Goal: Information Seeking & Learning: Learn about a topic

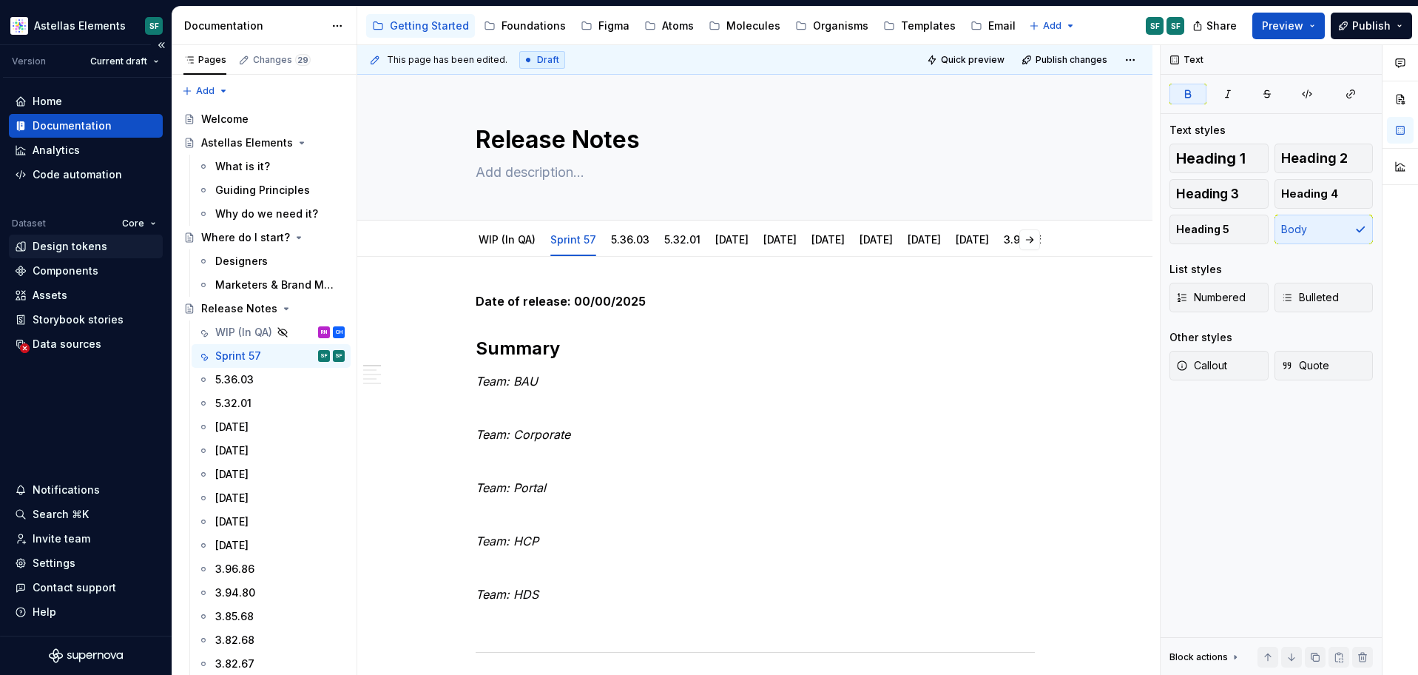
click at [91, 246] on div "Design tokens" at bounding box center [70, 246] width 75 height 15
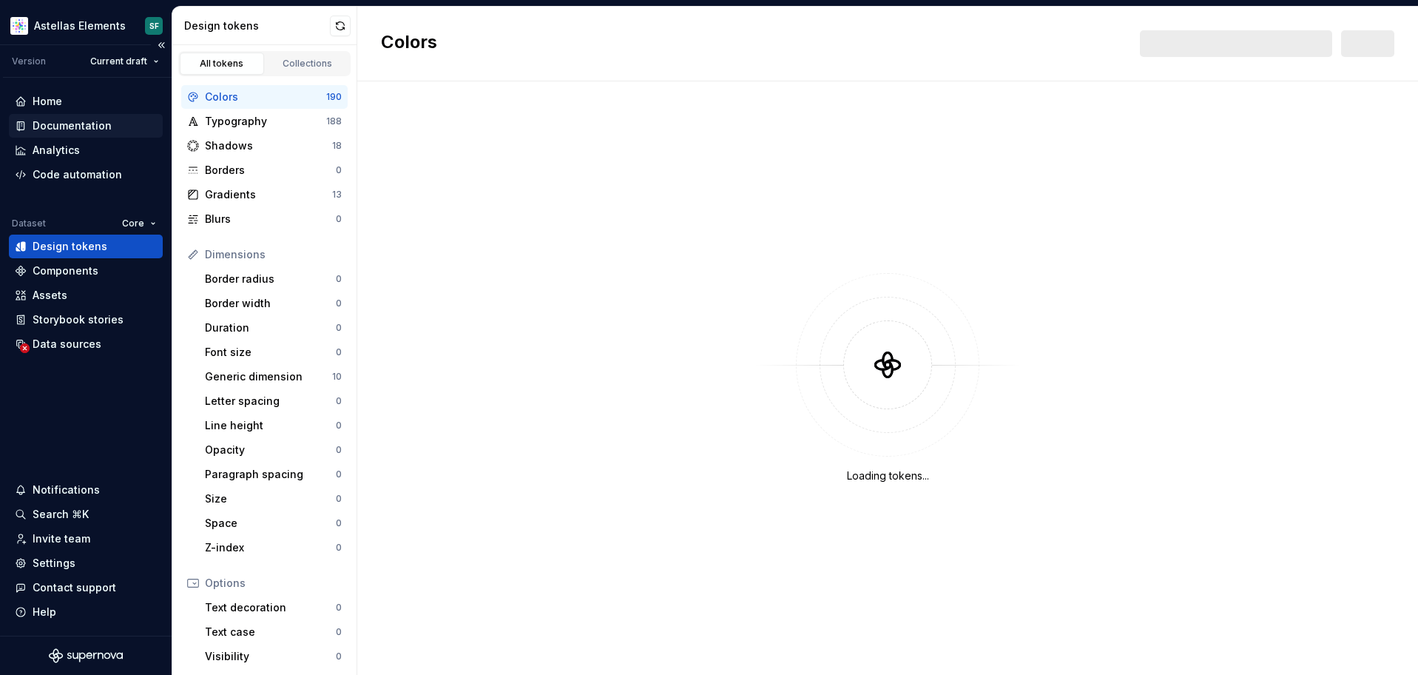
click at [70, 126] on div "Documentation" at bounding box center [72, 125] width 79 height 15
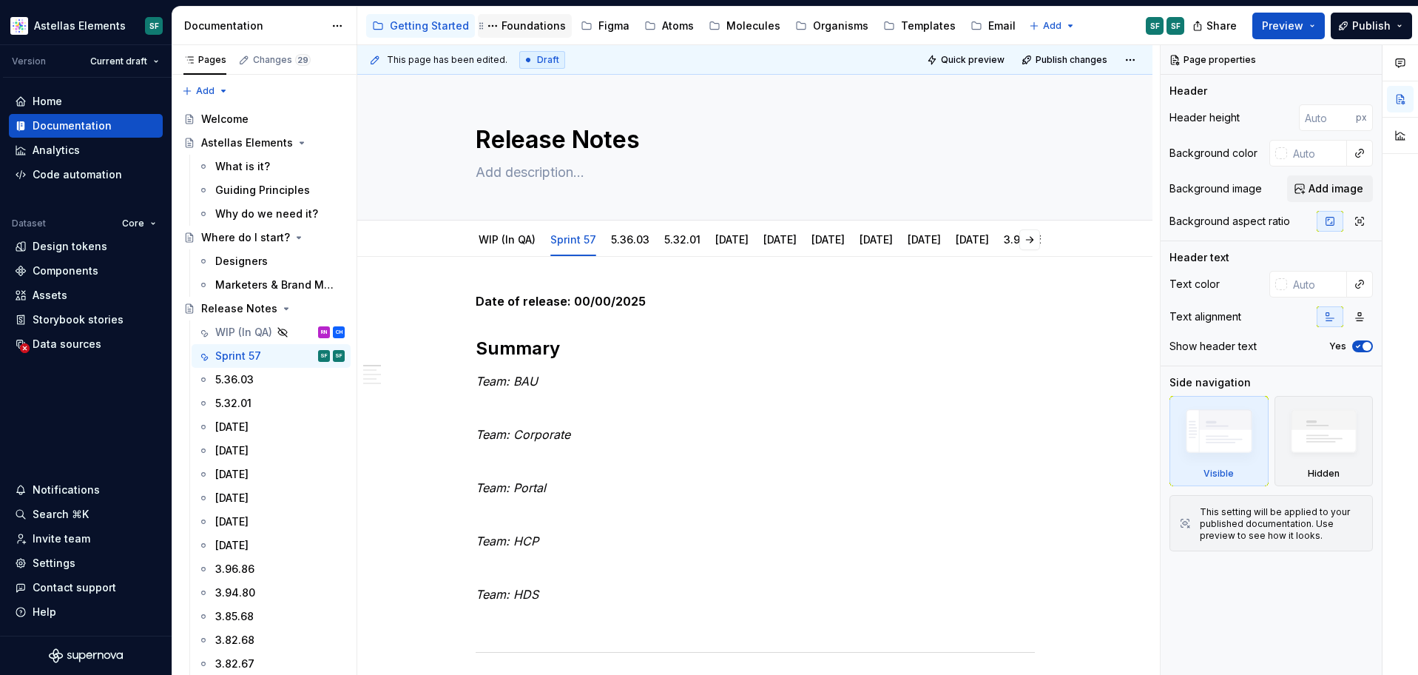
click at [522, 32] on div "Foundations" at bounding box center [533, 25] width 64 height 15
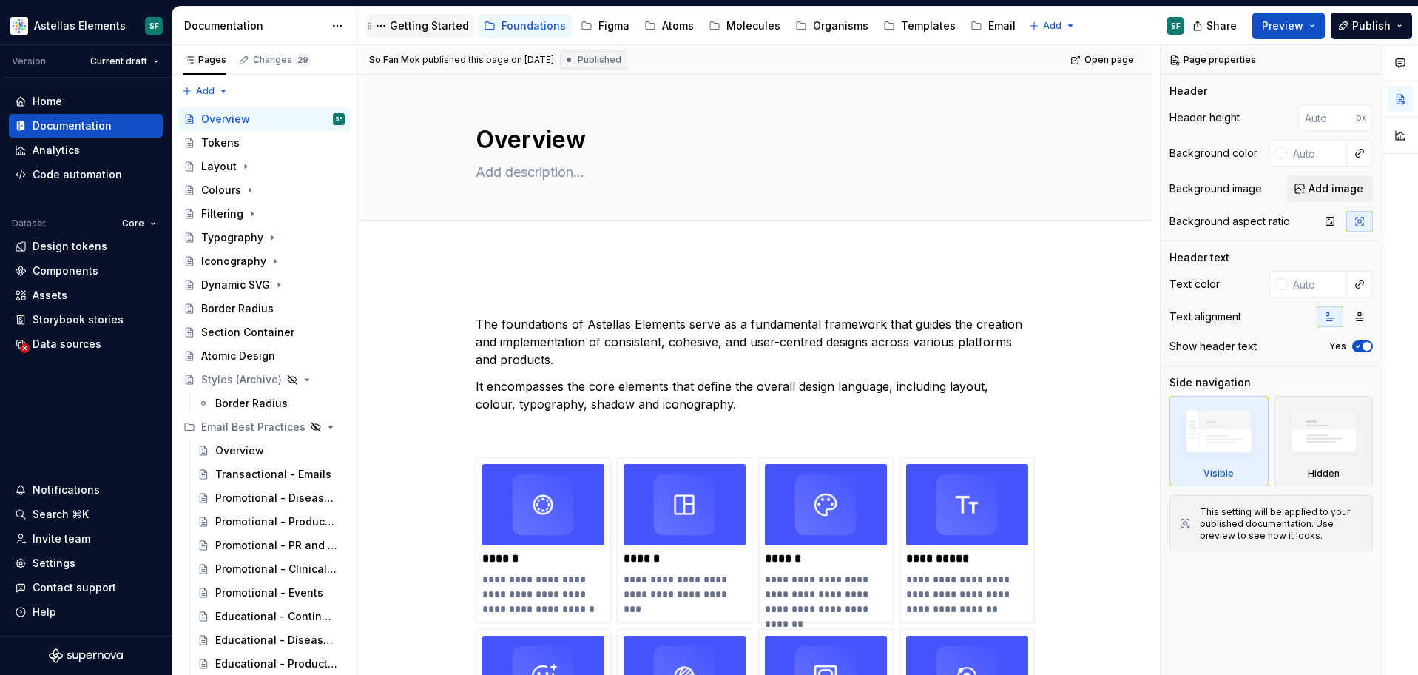
click at [432, 23] on div "Getting Started" at bounding box center [429, 25] width 79 height 15
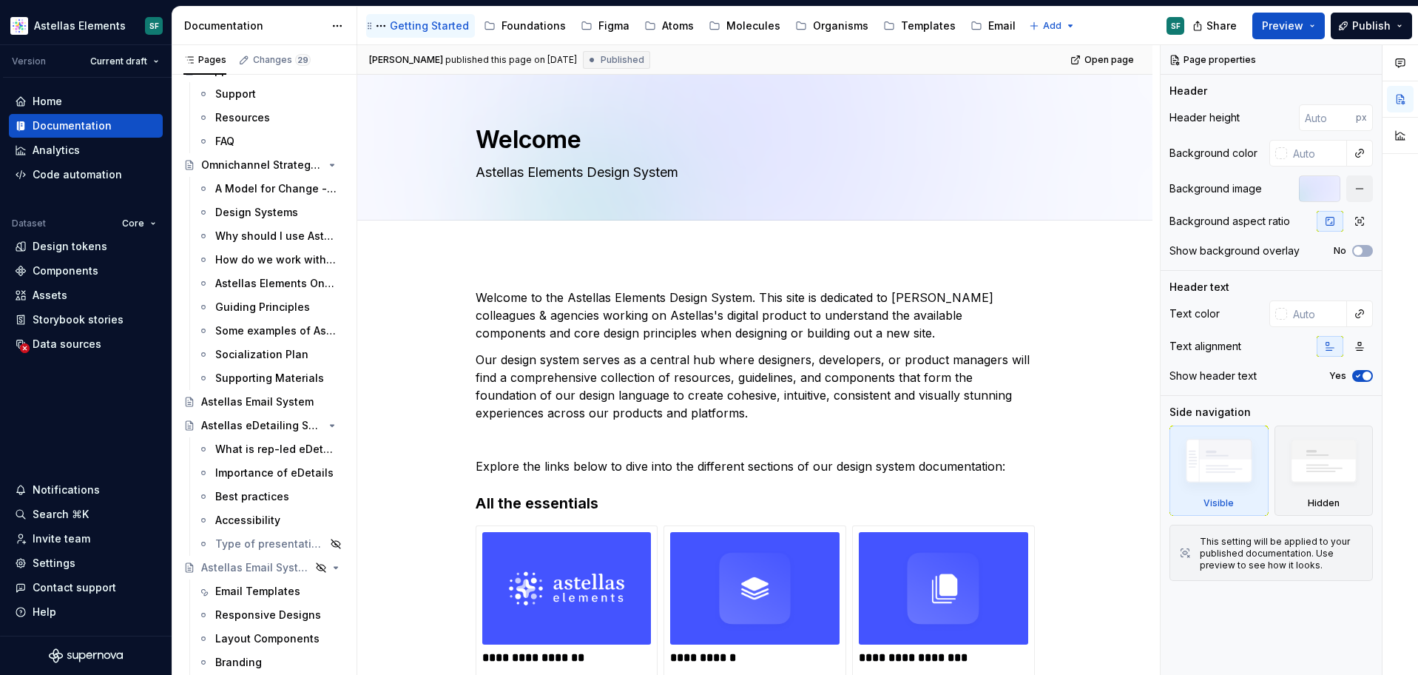
scroll to position [1417, 0]
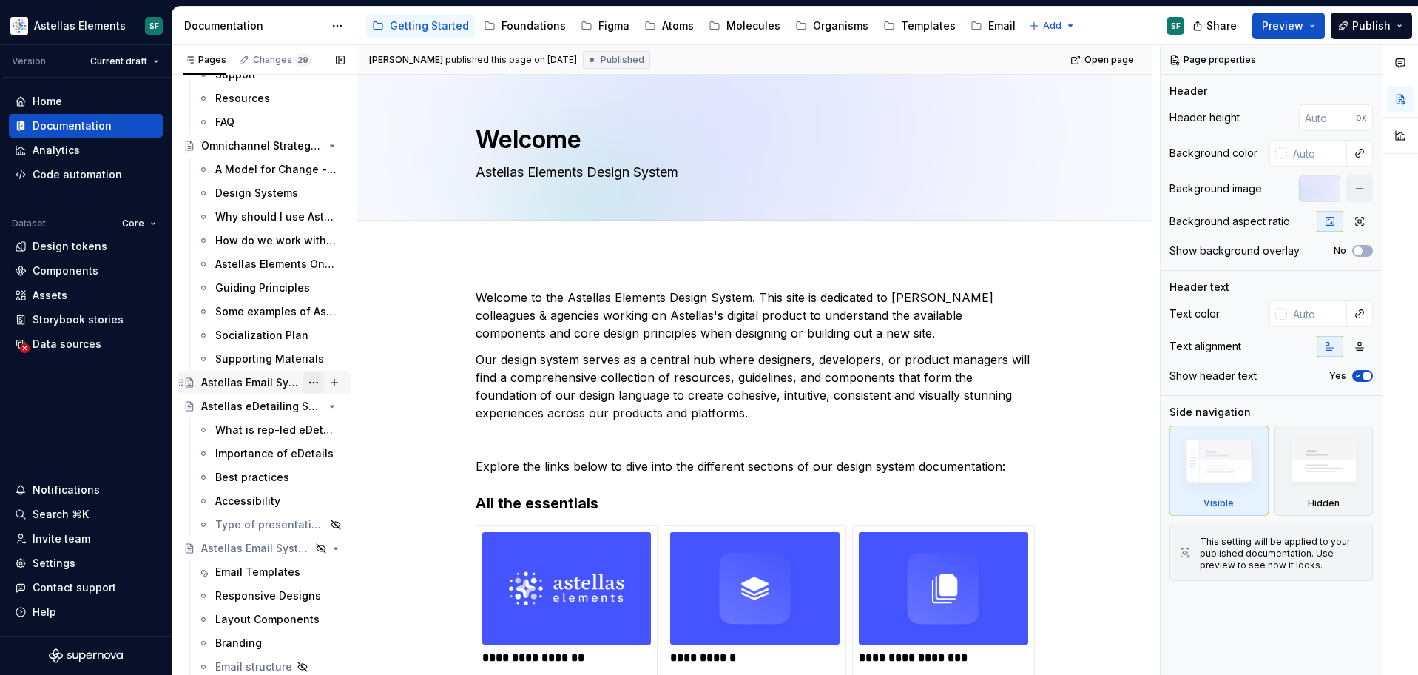
click at [316, 379] on button "Page tree" at bounding box center [313, 382] width 21 height 21
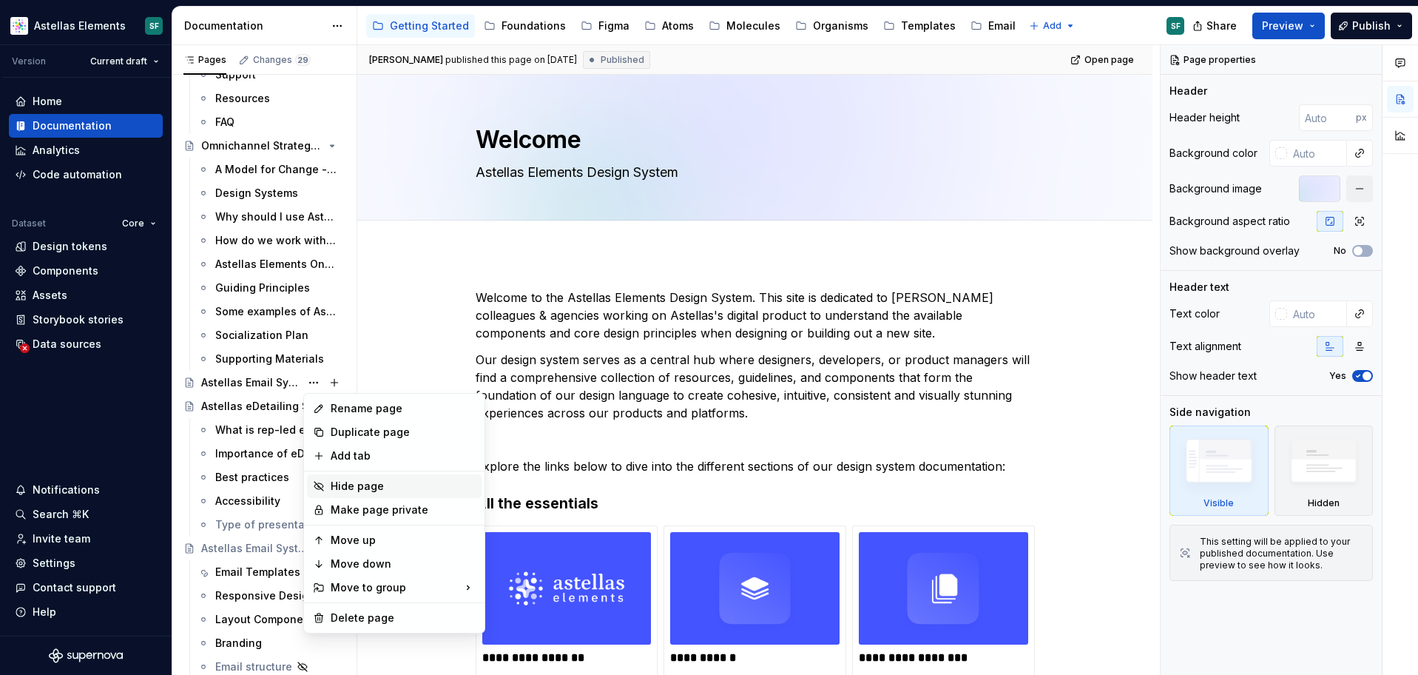
click at [369, 487] on div "Hide page" at bounding box center [403, 486] width 145 height 15
click at [371, 487] on div "Hide page" at bounding box center [403, 486] width 145 height 15
click at [399, 488] on div "Hide page" at bounding box center [403, 486] width 145 height 15
click at [422, 356] on html "Astellas Elements SF Version Current draft Home Documentation Analytics Code au…" at bounding box center [709, 337] width 1418 height 675
click at [314, 383] on button "Page tree" at bounding box center [313, 382] width 21 height 21
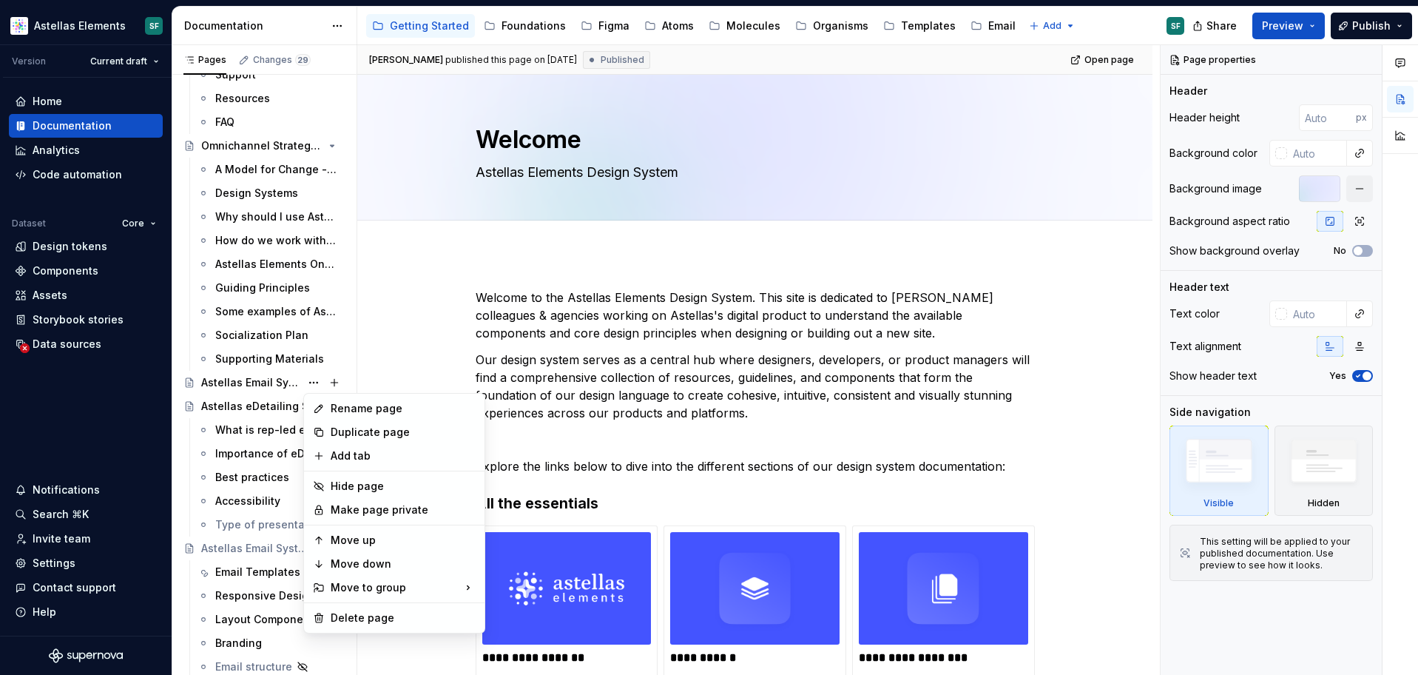
click at [436, 365] on html "Astellas Elements SF Version Current draft Home Documentation Analytics Code au…" at bounding box center [709, 337] width 1418 height 675
click at [422, 314] on html "Astellas Elements SF Version Current draft Home Documentation Analytics Code au…" at bounding box center [709, 337] width 1418 height 675
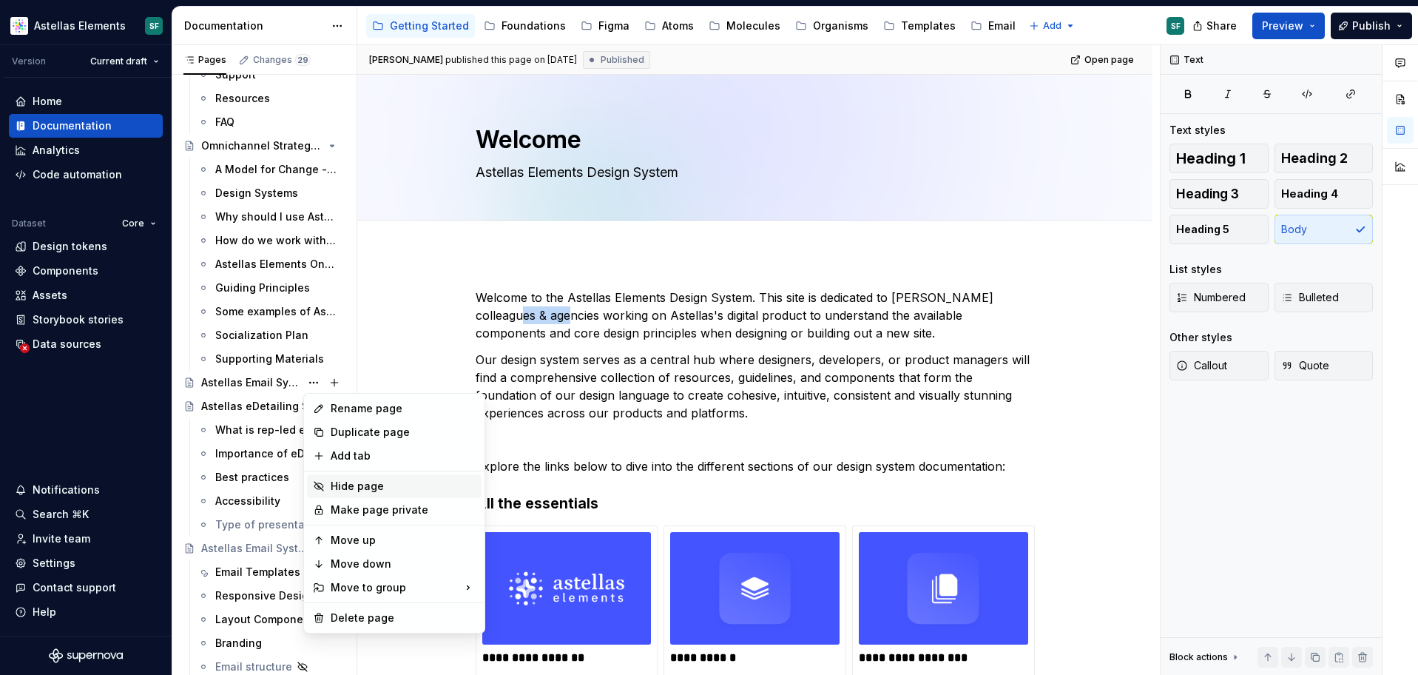
click at [362, 483] on div "Hide page" at bounding box center [403, 486] width 145 height 15
click at [411, 355] on html "Astellas Elements SF Version Current draft Home Documentation Analytics Code au…" at bounding box center [709, 337] width 1418 height 675
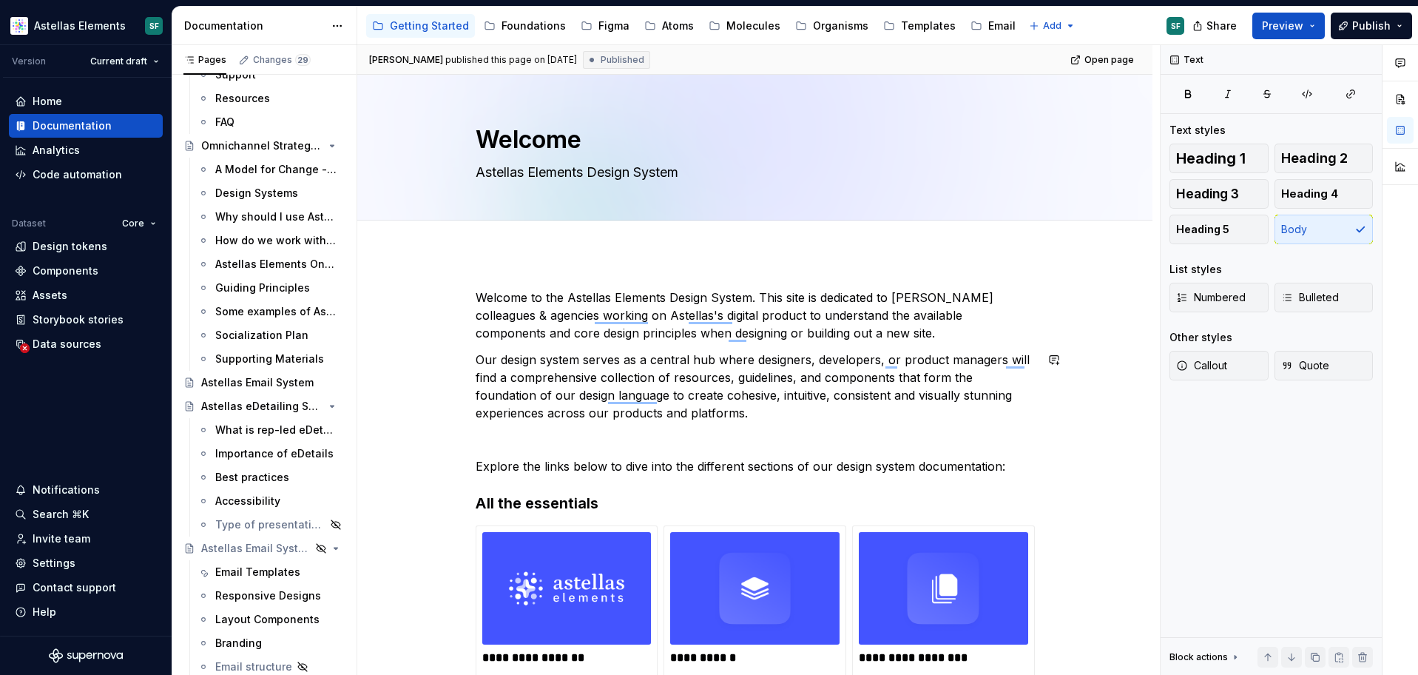
click at [311, 382] on button "Page tree" at bounding box center [313, 382] width 21 height 21
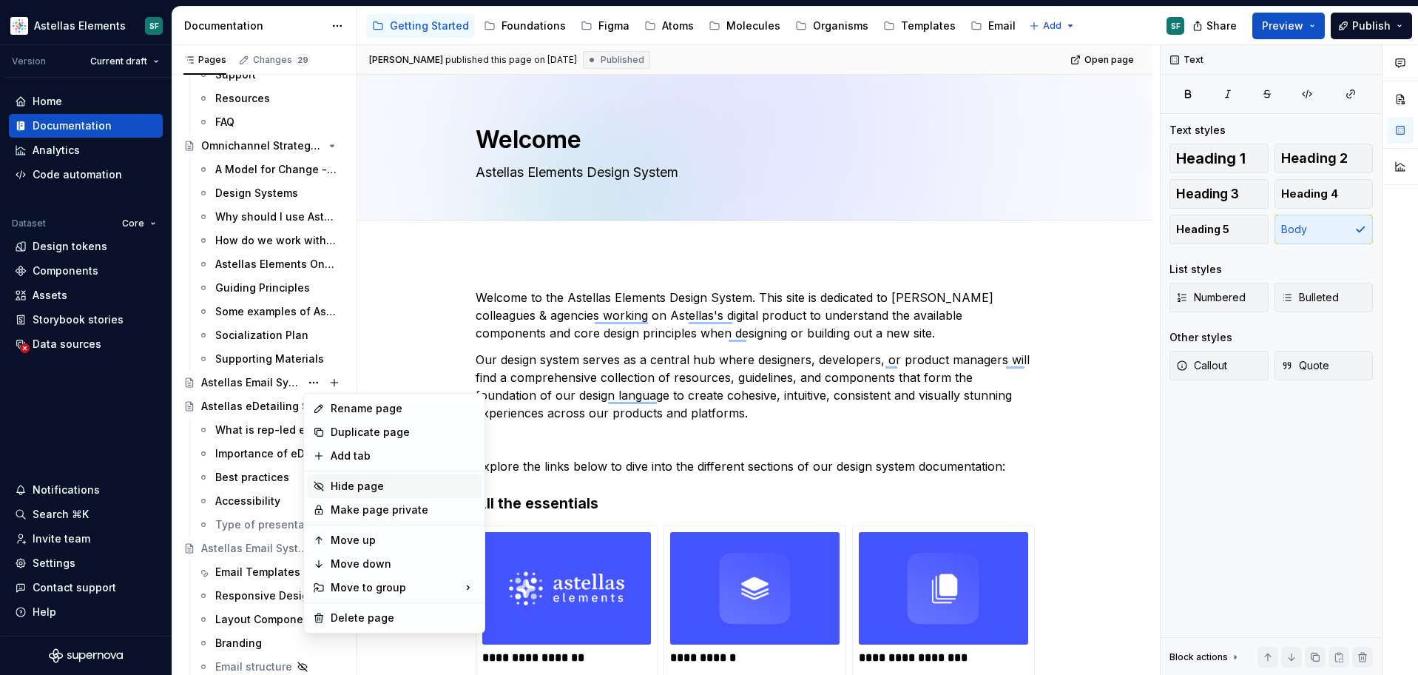
click at [345, 483] on div "Hide page" at bounding box center [403, 486] width 145 height 15
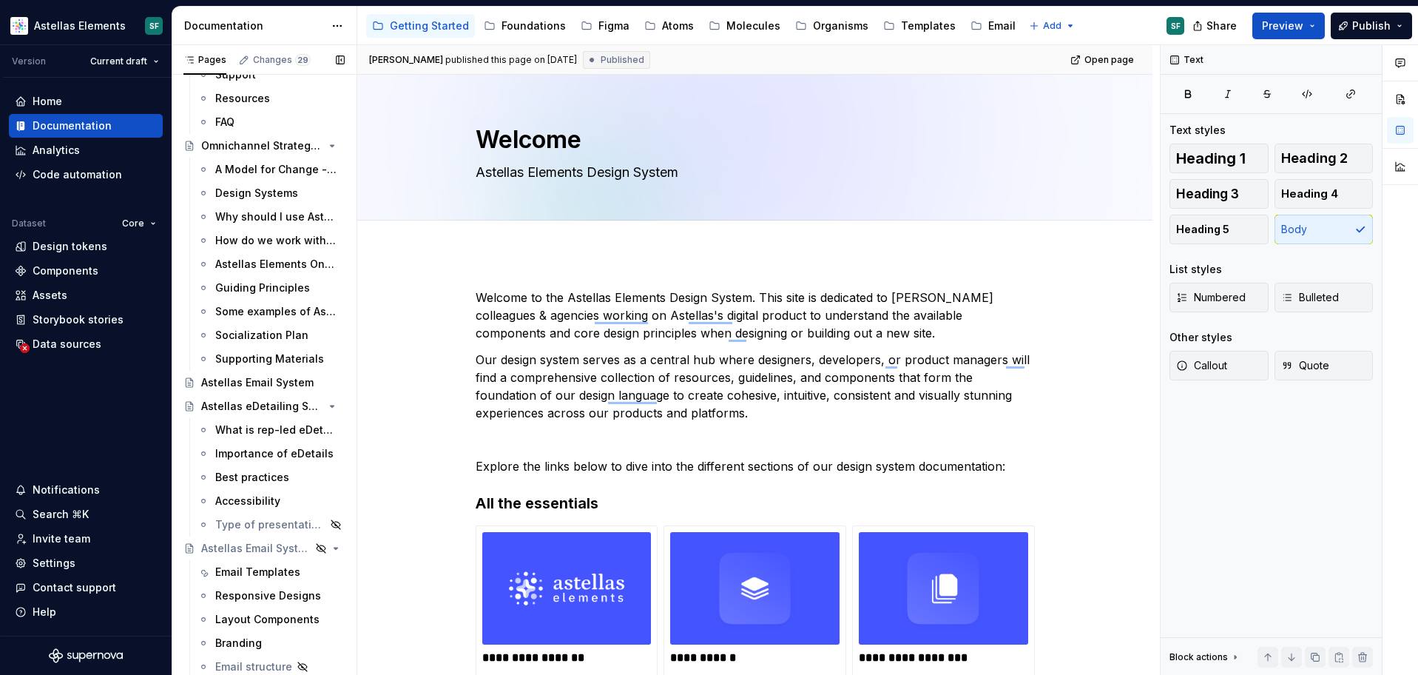
click at [311, 385] on div "Pages Changes 29 Add Accessibility guide for tree Page tree. Navigate the tree …" at bounding box center [264, 363] width 185 height 636
click at [311, 385] on button "Page tree" at bounding box center [313, 382] width 21 height 21
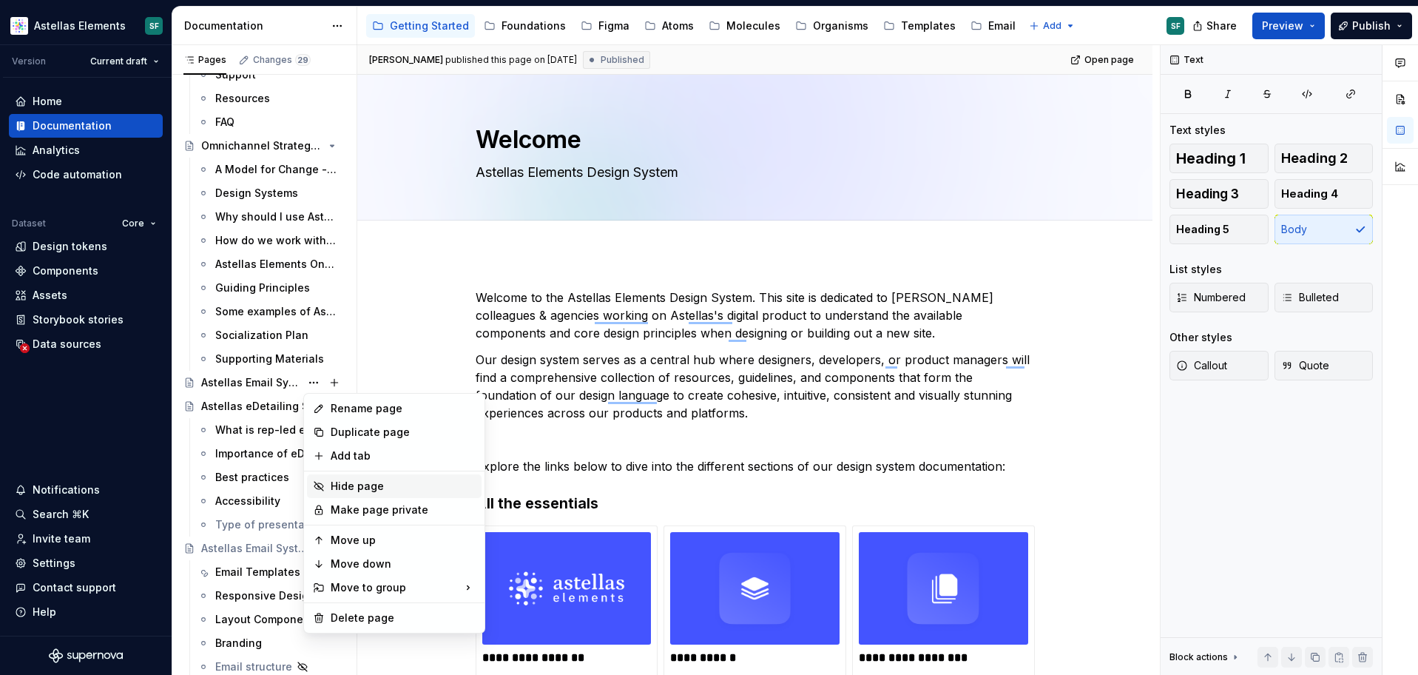
type textarea "*"
click at [382, 487] on div "Hide page" at bounding box center [403, 486] width 145 height 15
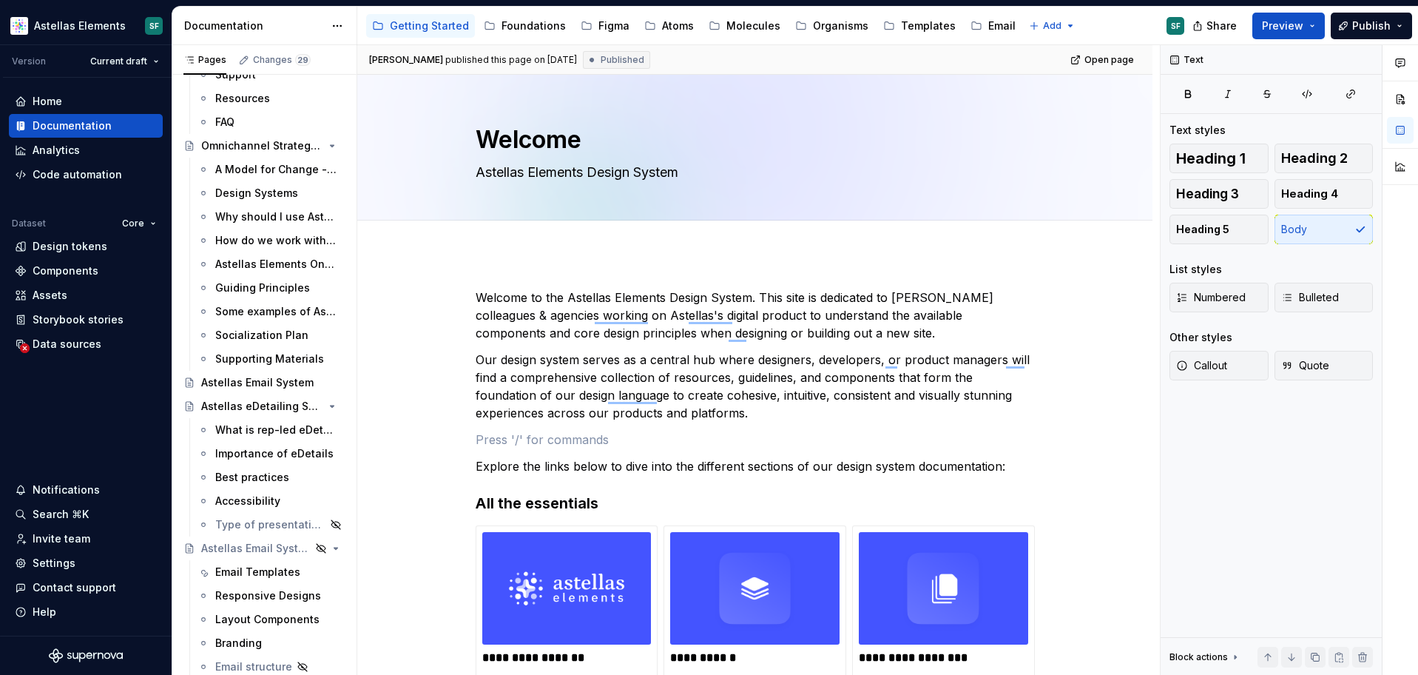
click at [430, 357] on html "Astellas Elements SF Version Current draft Home Documentation Analytics Code au…" at bounding box center [709, 337] width 1418 height 675
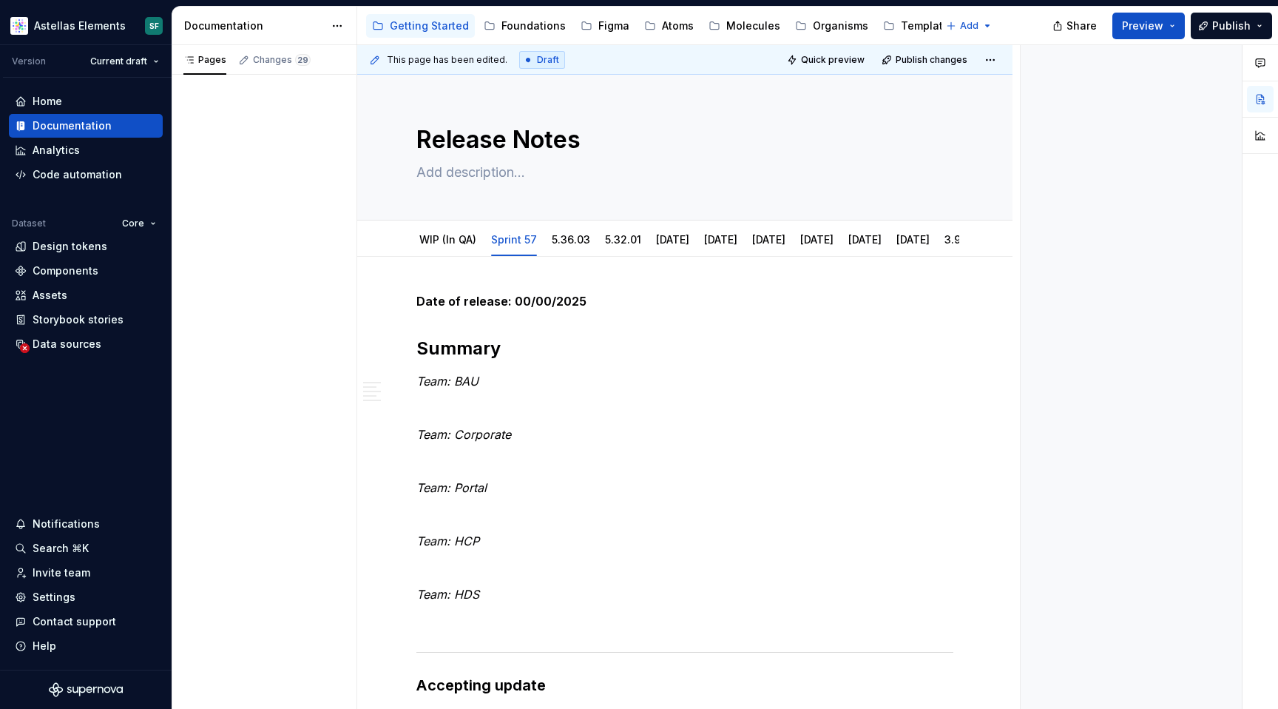
type textarea "*"
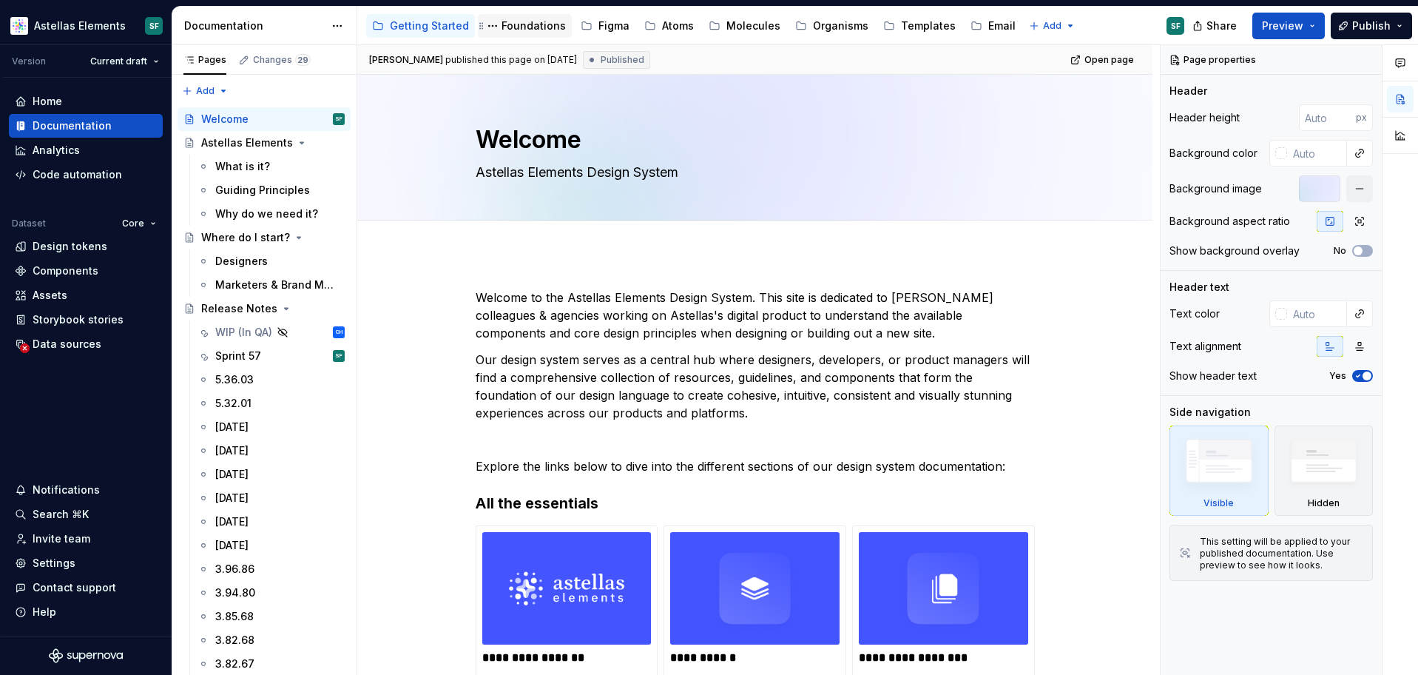
click at [538, 30] on div "Foundations" at bounding box center [533, 25] width 64 height 15
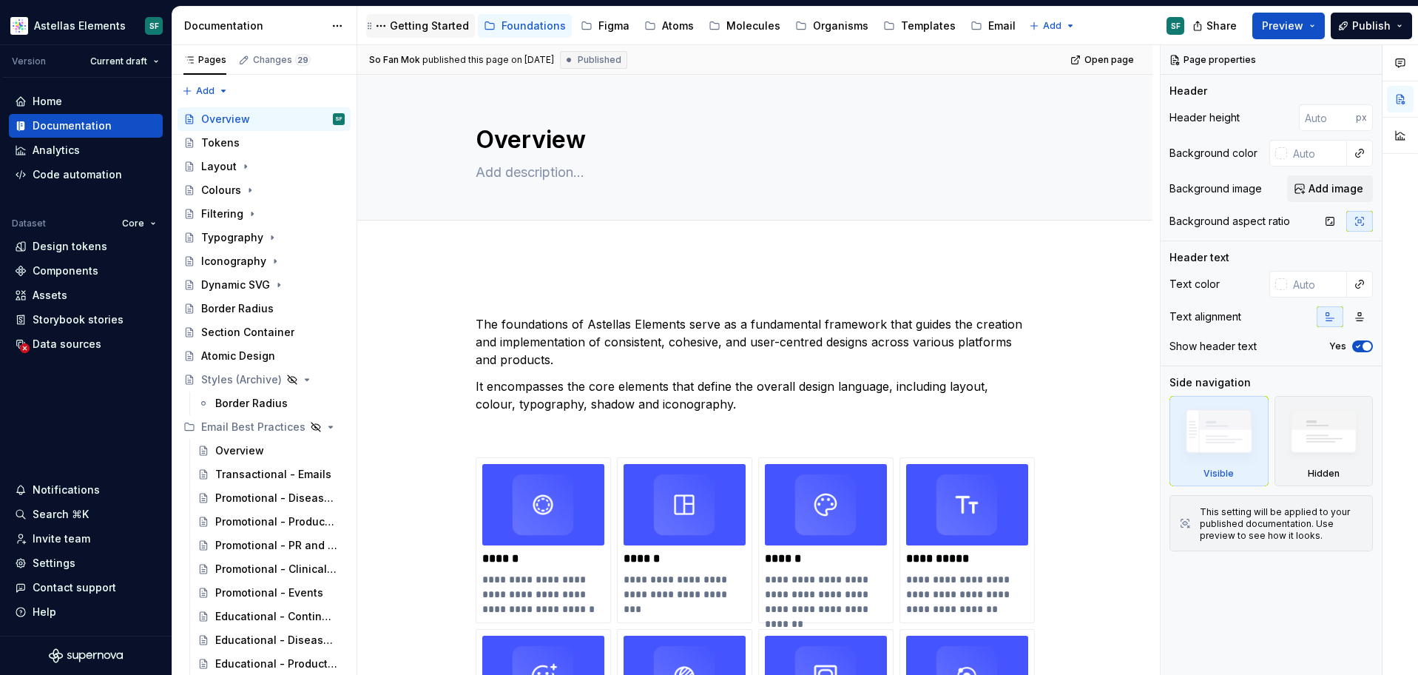
click at [442, 30] on div "Getting Started" at bounding box center [429, 25] width 79 height 15
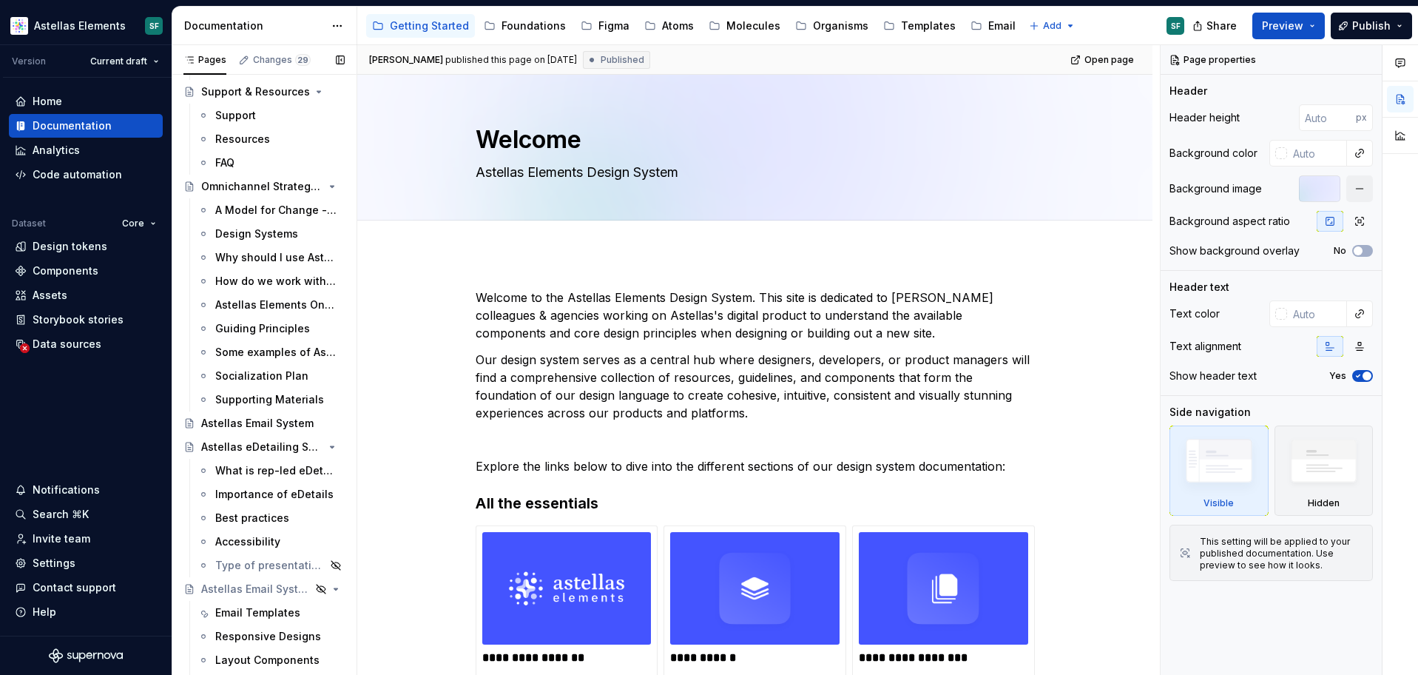
scroll to position [1417, 0]
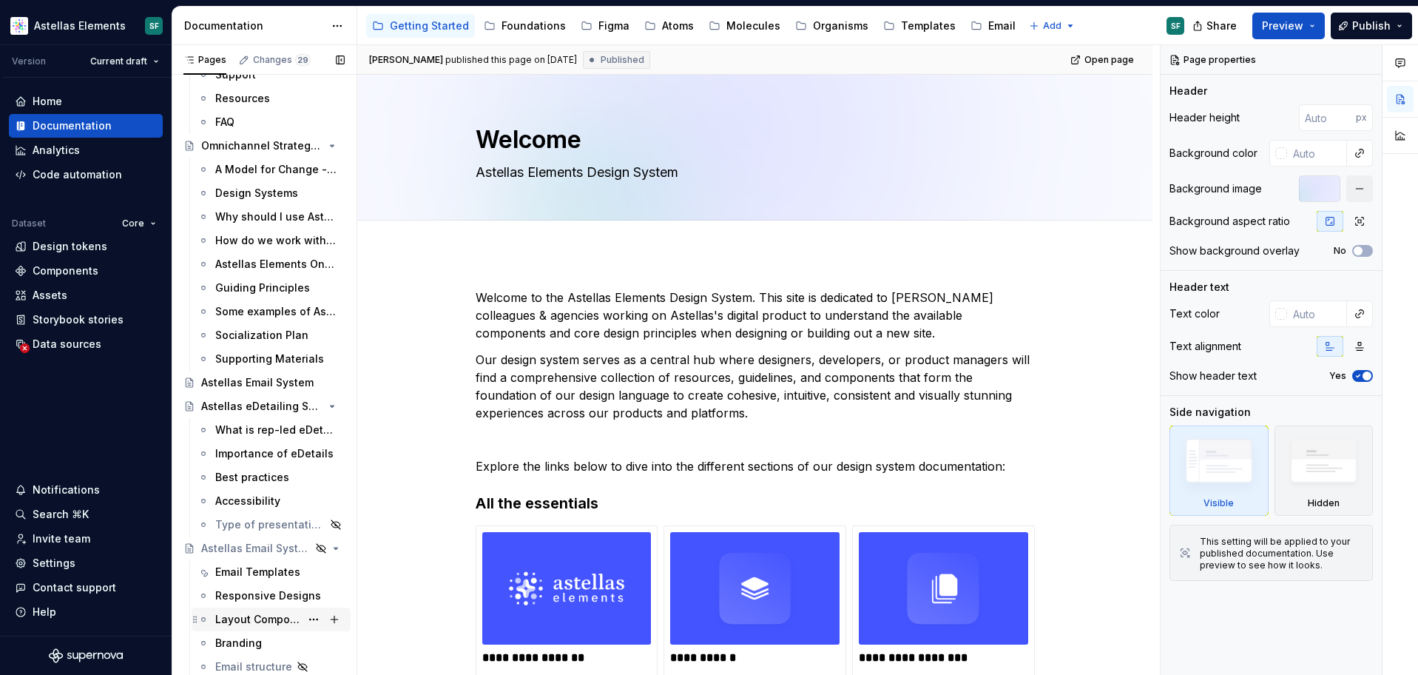
click at [259, 615] on div "Layout Components" at bounding box center [257, 619] width 85 height 15
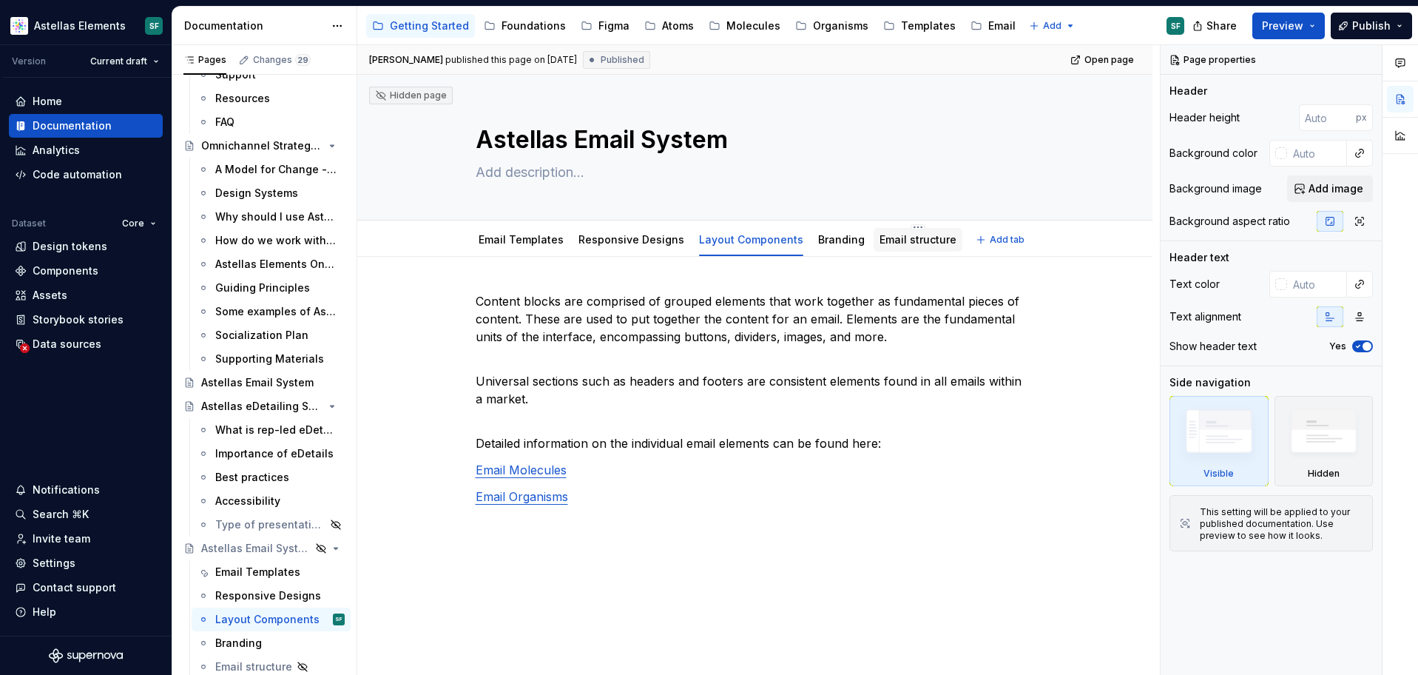
click at [896, 243] on link "Email structure" at bounding box center [917, 239] width 77 height 13
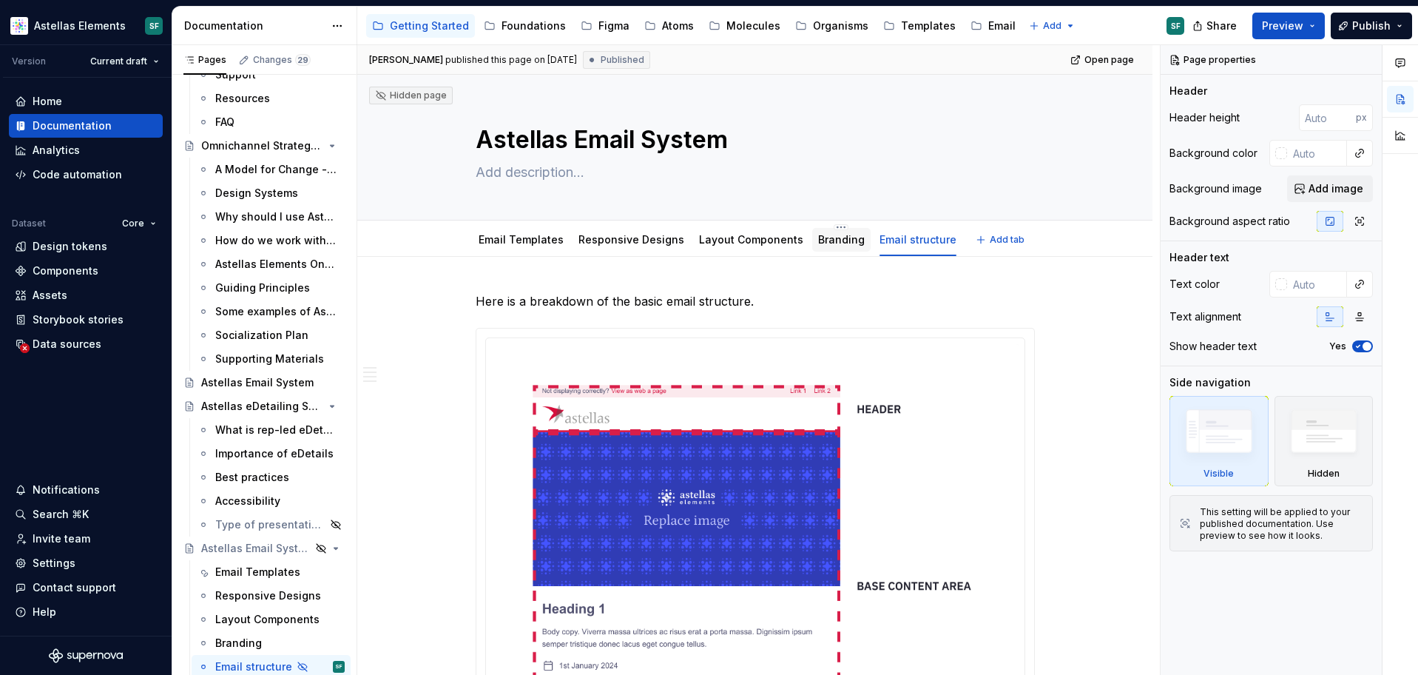
click at [826, 243] on link "Branding" at bounding box center [841, 239] width 47 height 13
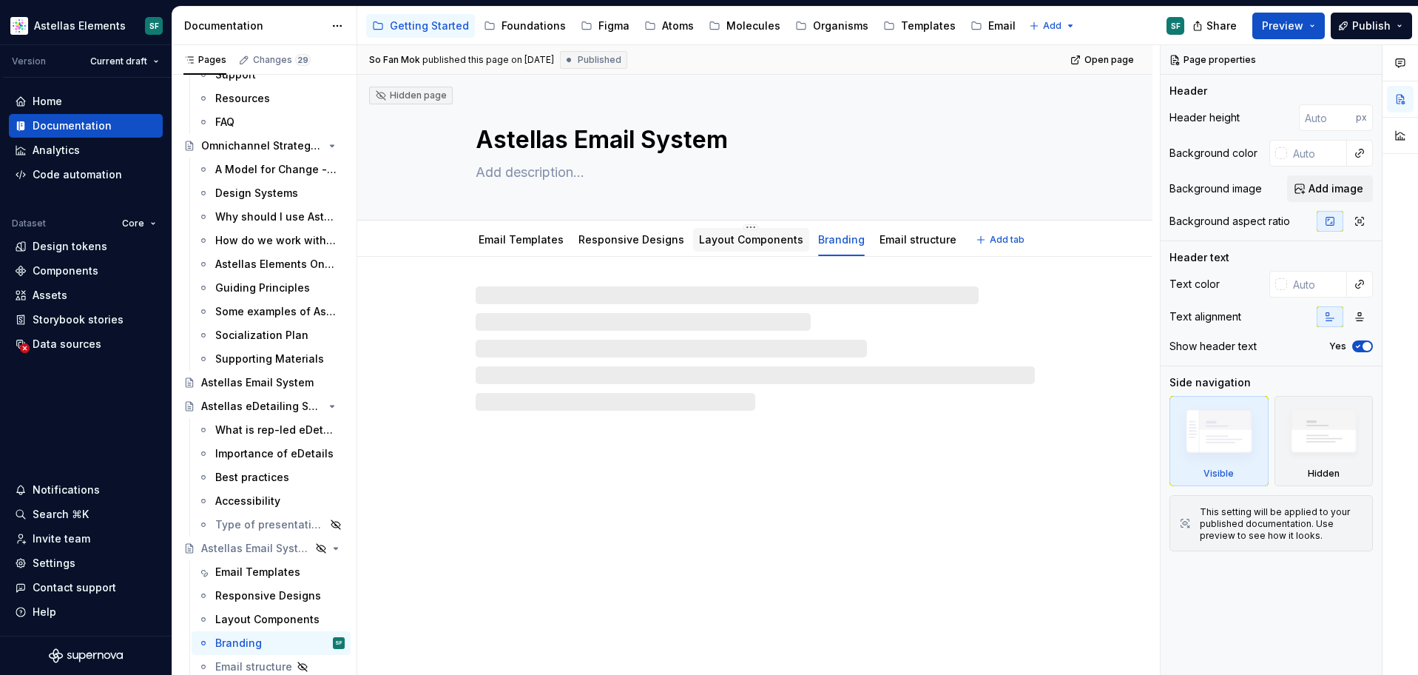
click at [767, 245] on link "Layout Components" at bounding box center [751, 239] width 104 height 13
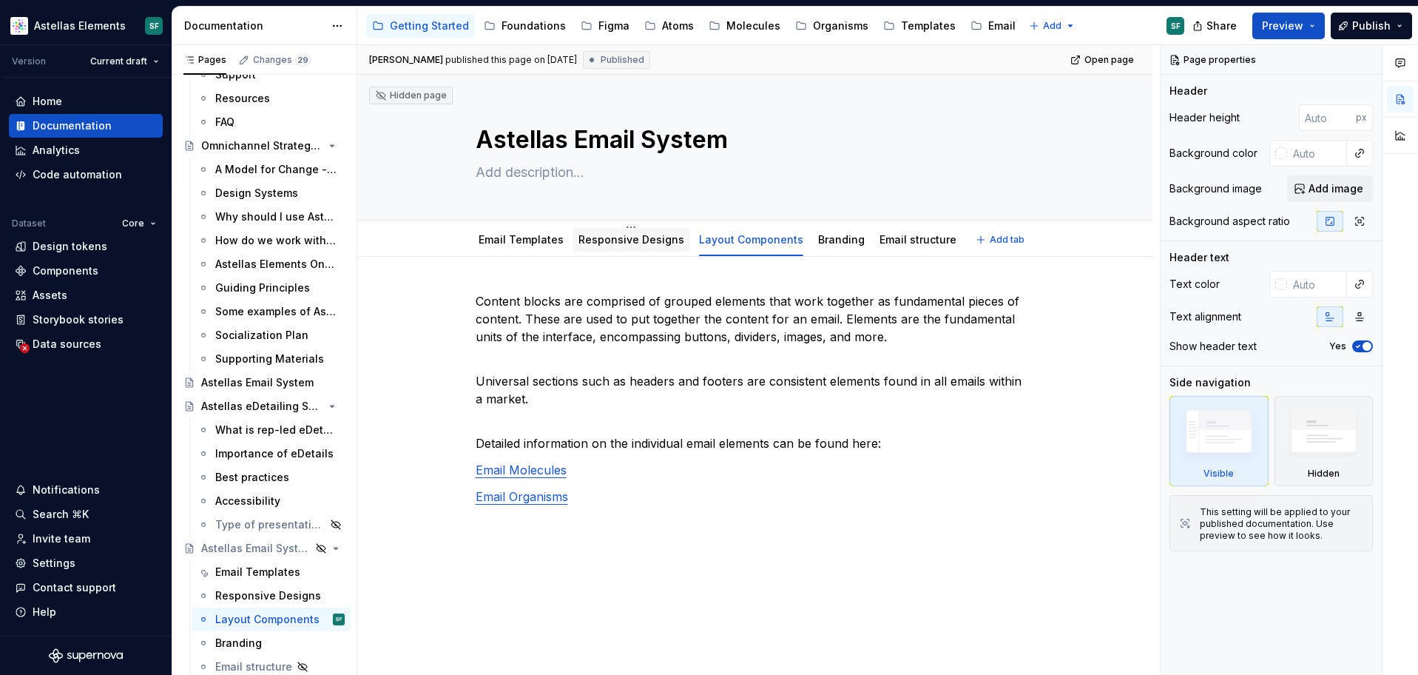
click at [609, 248] on div "Responsive Designs" at bounding box center [631, 240] width 106 height 18
click at [524, 243] on link "Email Templates" at bounding box center [521, 239] width 85 height 13
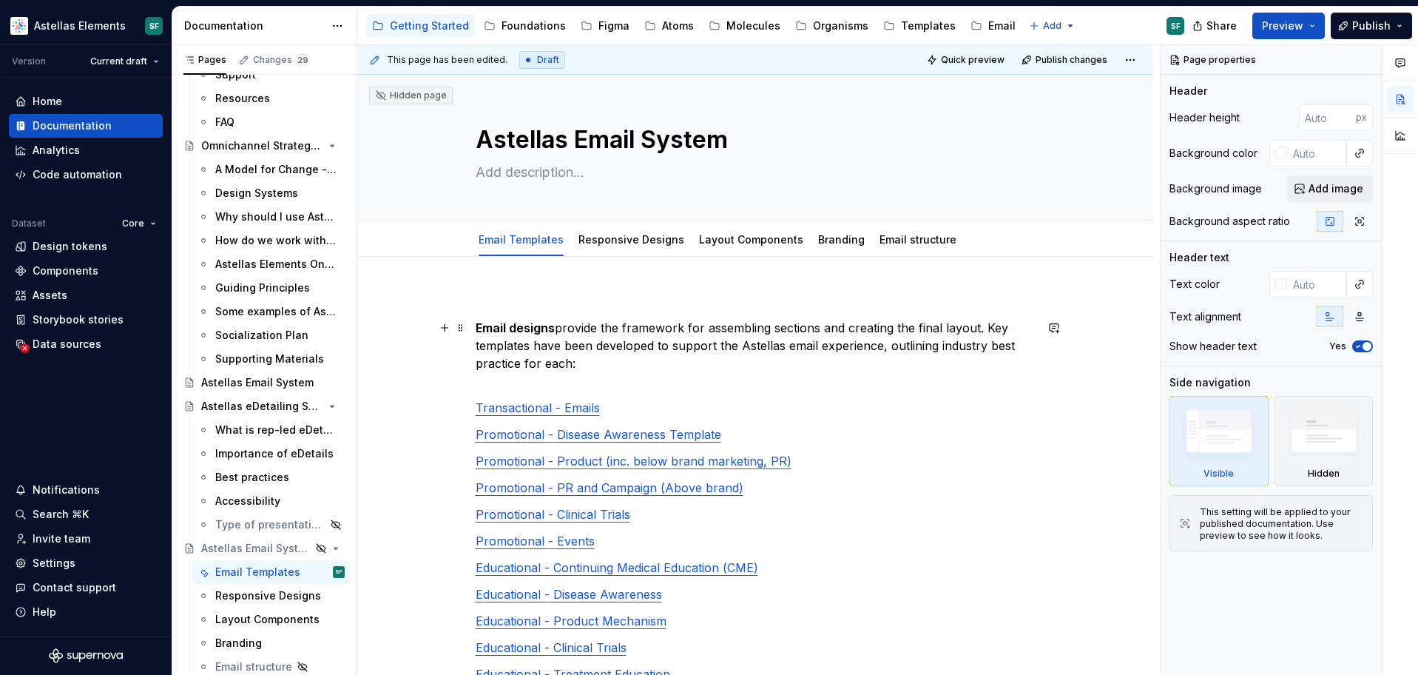
click at [889, 339] on p "Email designs provide the framework for assembling sections and creating the fi…" at bounding box center [755, 354] width 559 height 71
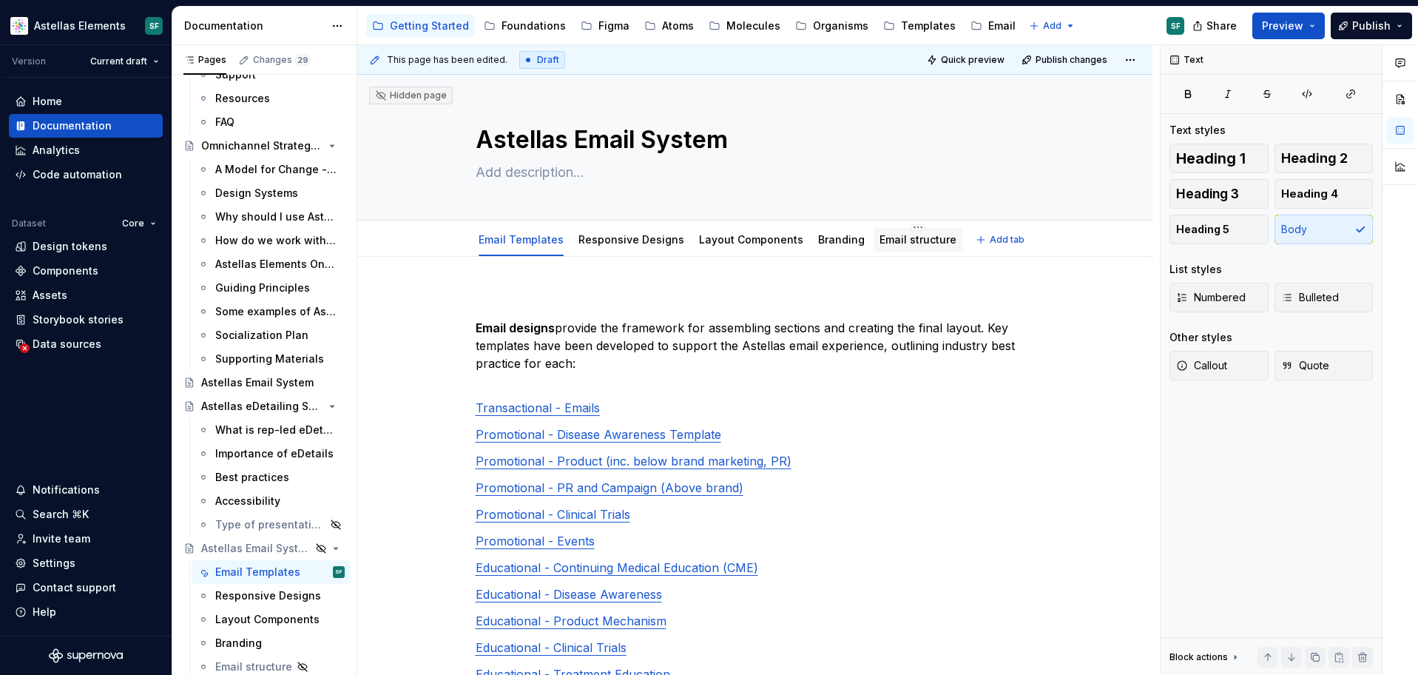
click at [908, 243] on link "Email structure" at bounding box center [917, 239] width 77 height 13
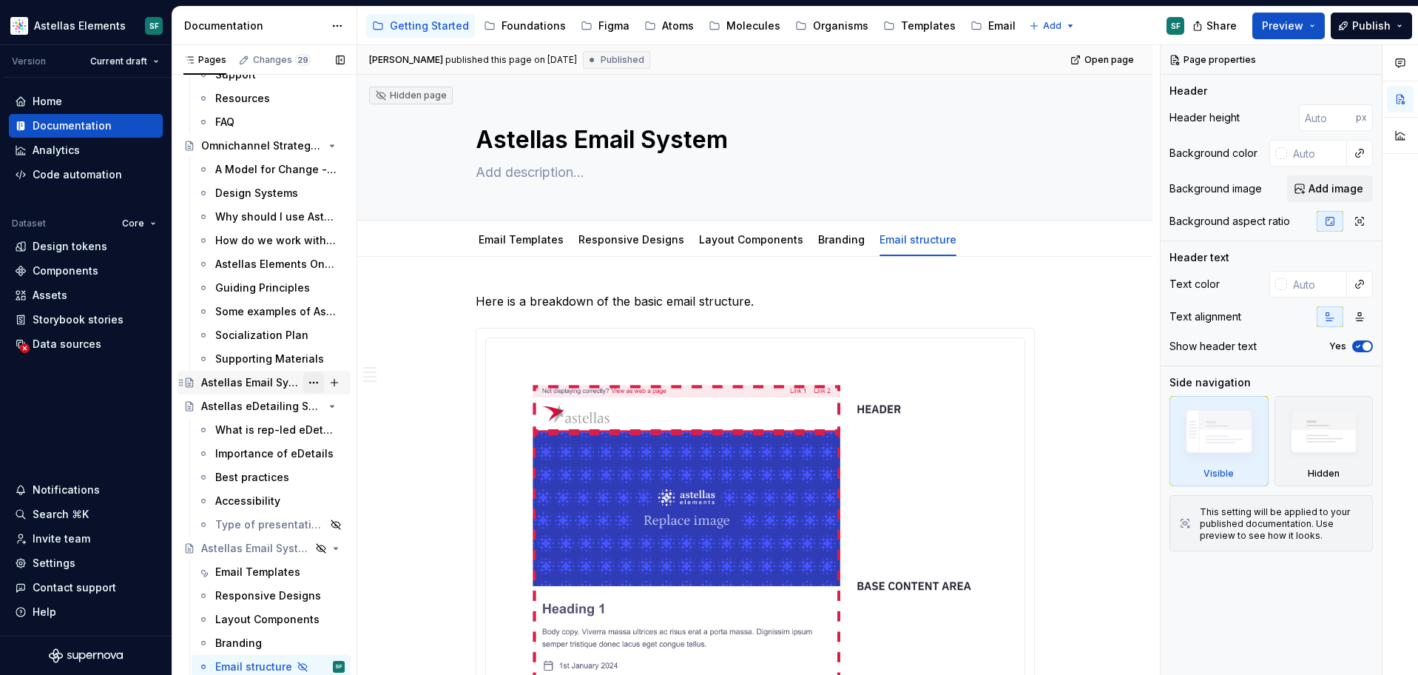
click at [316, 383] on button "Page tree" at bounding box center [313, 382] width 21 height 21
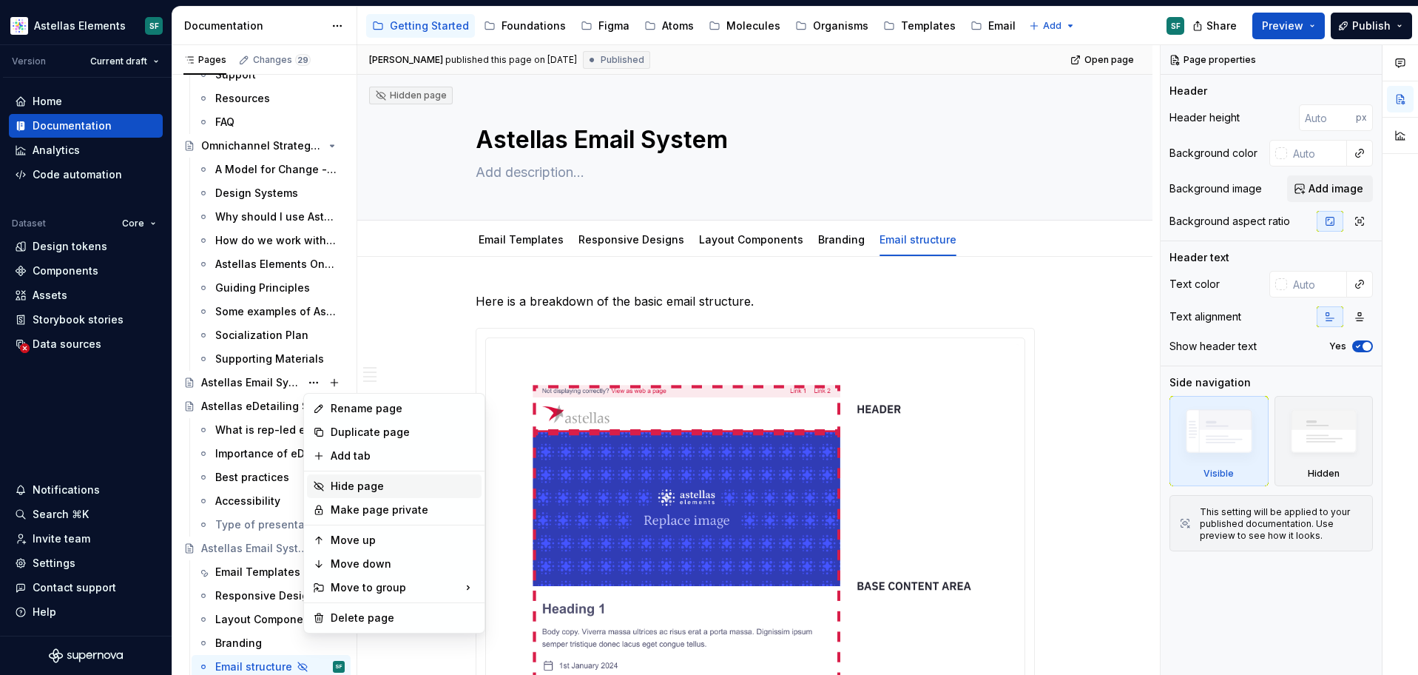
click at [425, 483] on div "Hide page" at bounding box center [403, 486] width 145 height 15
type textarea "*"
click at [395, 300] on html "Astellas Elements SF Version Current draft Home Documentation Analytics Code au…" at bounding box center [709, 337] width 1418 height 675
click at [312, 379] on button "Page tree" at bounding box center [313, 382] width 21 height 21
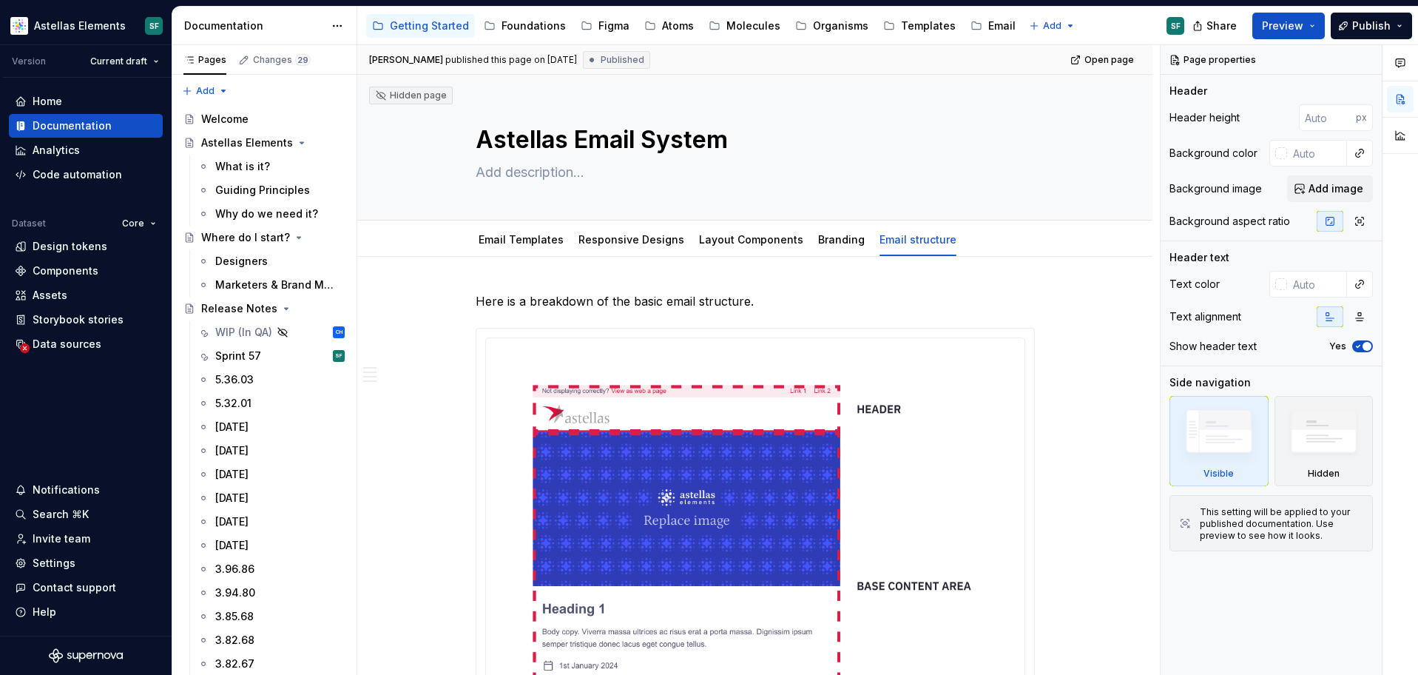
type textarea "*"
